Goal: Check status

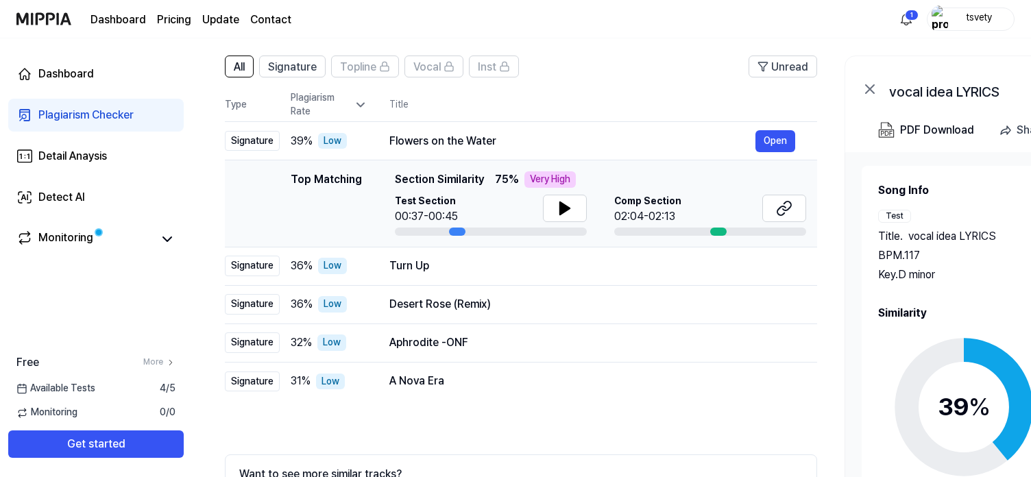
scroll to position [95, 0]
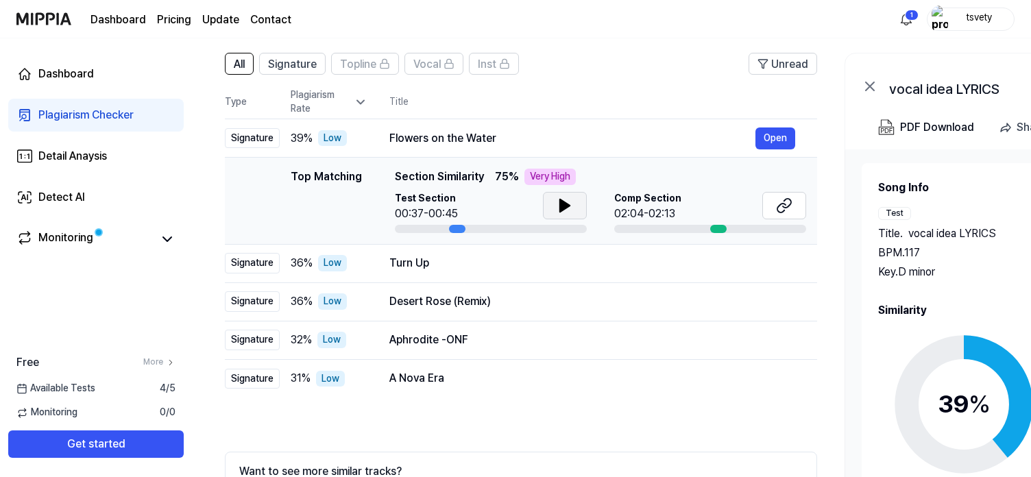
click at [569, 199] on icon at bounding box center [564, 205] width 16 height 16
click at [661, 204] on span "Comp Section" at bounding box center [647, 199] width 67 height 14
click at [782, 136] on button "Open" at bounding box center [775, 138] width 40 height 22
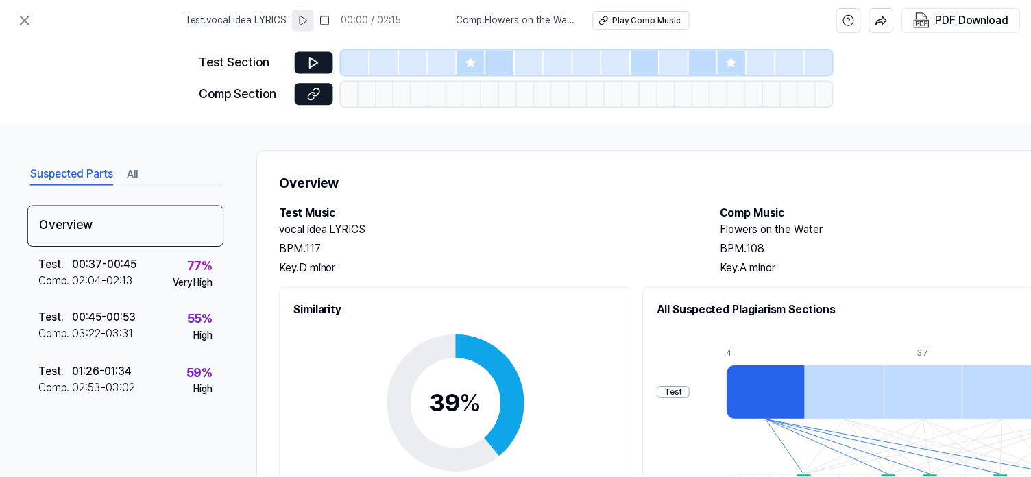
scroll to position [95, 0]
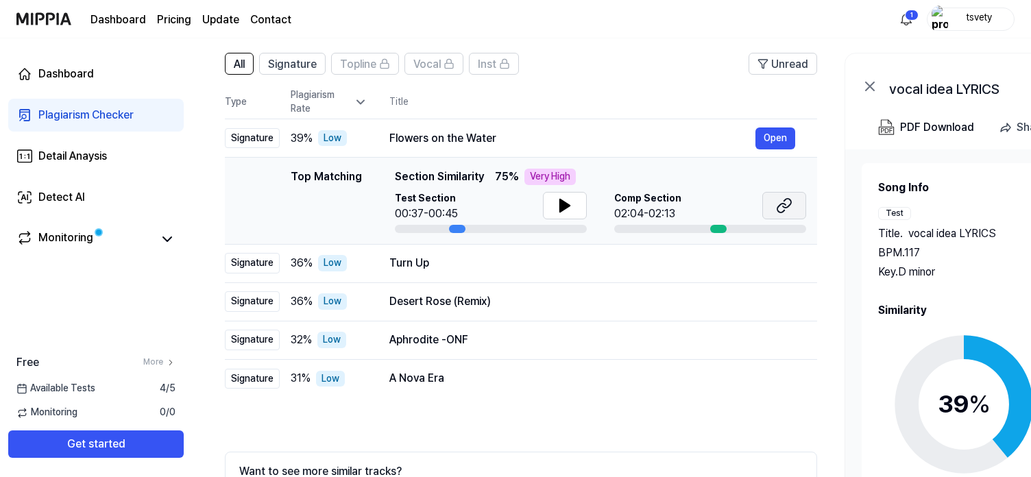
click at [787, 210] on icon at bounding box center [784, 205] width 16 height 16
click at [576, 254] on div "Turn Up Open" at bounding box center [592, 263] width 406 height 22
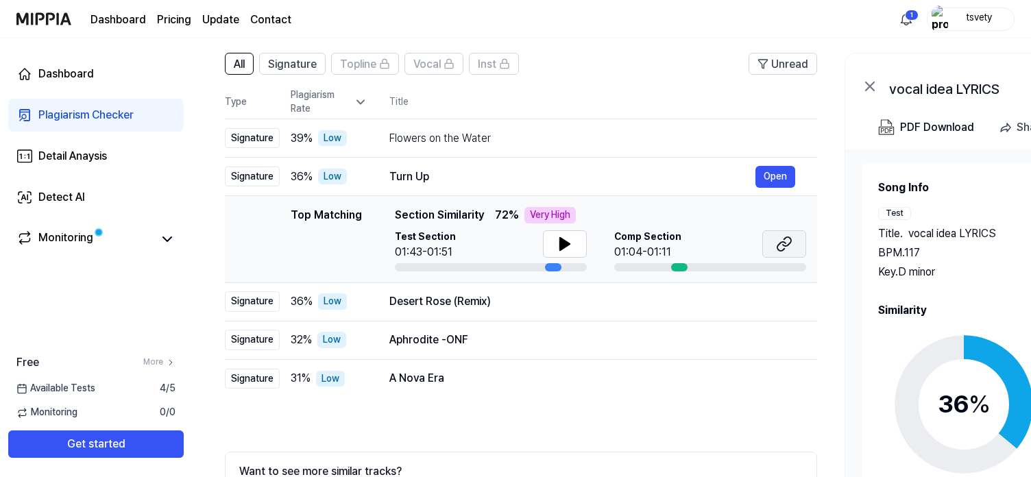
click at [794, 247] on button at bounding box center [784, 243] width 44 height 27
